Goal: Transaction & Acquisition: Purchase product/service

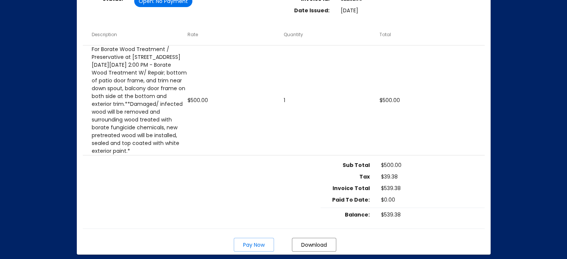
scroll to position [149, 0]
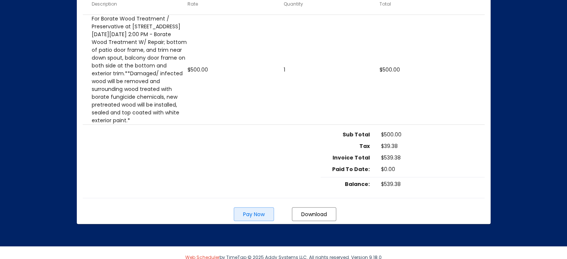
click at [253, 213] on span "Pay Now" at bounding box center [254, 213] width 22 height 7
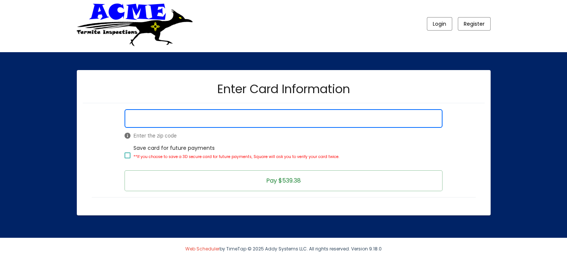
scroll to position [5, 0]
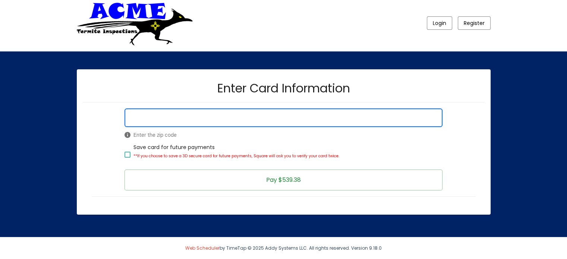
click at [289, 182] on span "Pay $539.38" at bounding box center [283, 179] width 35 height 9
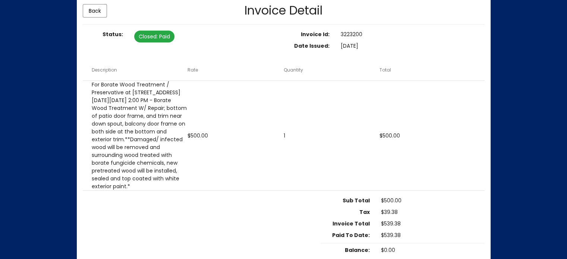
scroll to position [120, 0]
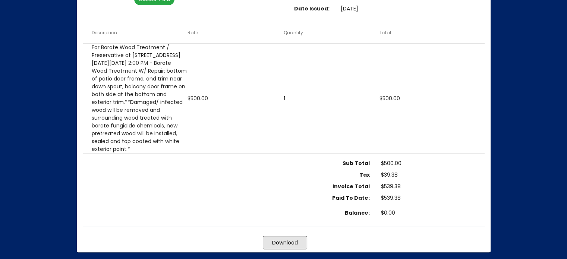
click at [278, 245] on span "Download" at bounding box center [285, 242] width 26 height 7
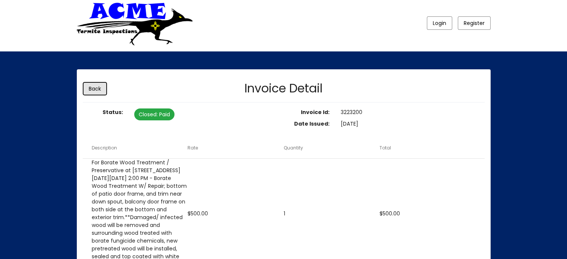
click at [102, 85] on button "Back" at bounding box center [95, 88] width 24 height 13
